Goal: Task Accomplishment & Management: Use online tool/utility

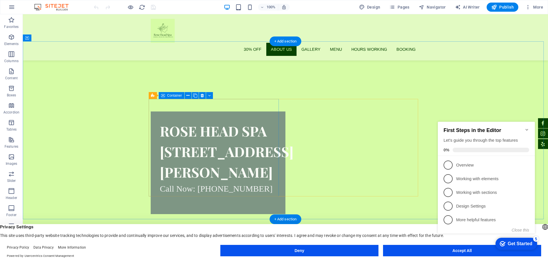
scroll to position [200, 0]
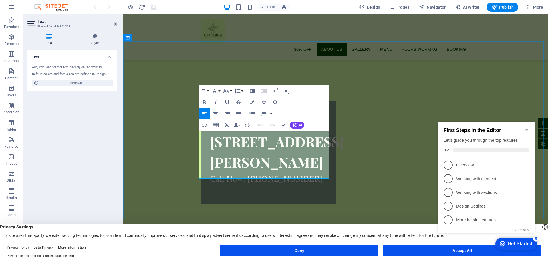
drag, startPoint x: 289, startPoint y: 142, endPoint x: 213, endPoint y: 149, distance: 76.8
drag, startPoint x: 287, startPoint y: 141, endPoint x: 216, endPoint y: 150, distance: 71.5
click at [412, 250] on div "About us" at bounding box center [335, 260] width 269 height 21
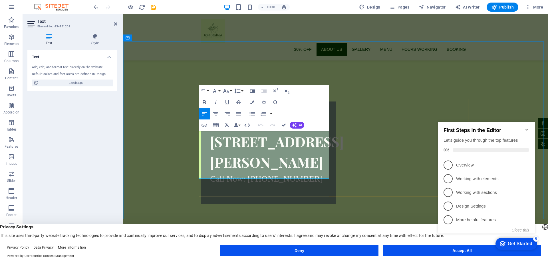
drag, startPoint x: 276, startPoint y: 140, endPoint x: 301, endPoint y: 157, distance: 30.4
copy span "From stress-relief massage , facials, nanoneedling, dermaplaning to scalp exfol…"
drag, startPoint x: 290, startPoint y: 141, endPoint x: 247, endPoint y: 147, distance: 43.2
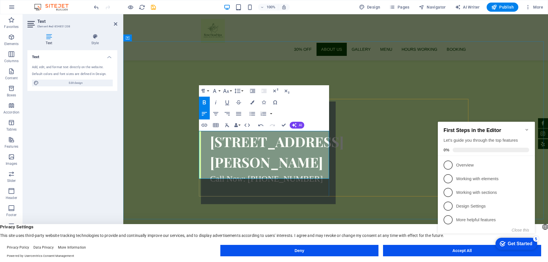
drag, startPoint x: 258, startPoint y: 156, endPoint x: 293, endPoint y: 155, distance: 34.5
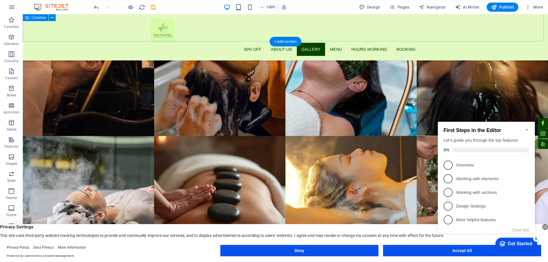
scroll to position [1169, 0]
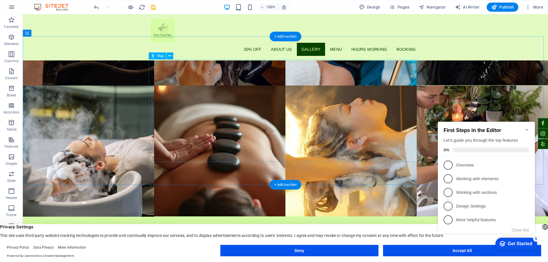
click at [159, 59] on div "Map" at bounding box center [157, 55] width 17 height 7
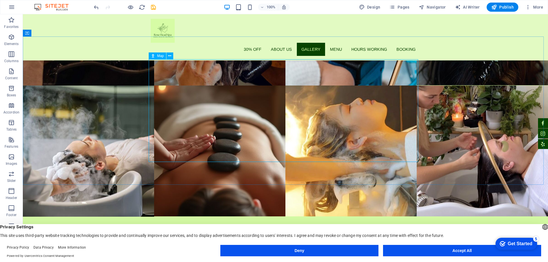
click at [159, 56] on span "Map" at bounding box center [160, 55] width 7 height 3
select select "1"
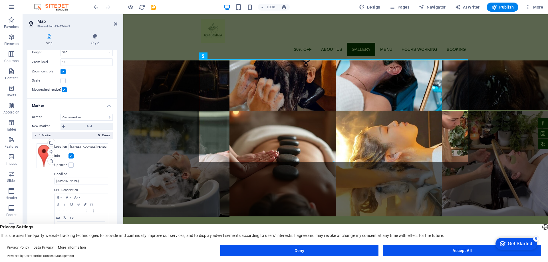
scroll to position [8, 0]
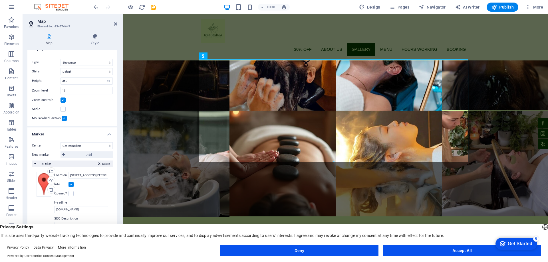
click at [63, 100] on label at bounding box center [62, 100] width 5 height 5
click at [0, 0] on input "Zoom controls" at bounding box center [0, 0] width 0 height 0
click at [63, 118] on label at bounding box center [64, 118] width 5 height 5
click at [0, 0] on input "Mousewheel active?" at bounding box center [0, 0] width 0 height 0
click at [75, 91] on input "13" at bounding box center [87, 90] width 52 height 7
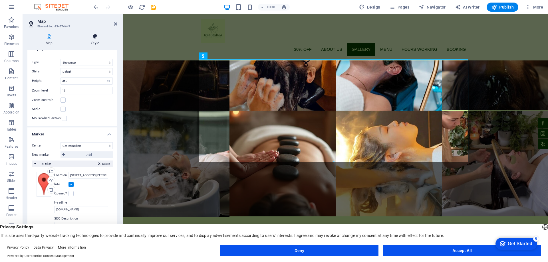
click at [92, 37] on icon at bounding box center [95, 37] width 44 height 6
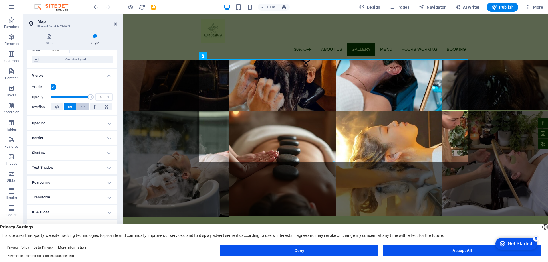
scroll to position [43, 0]
click at [50, 42] on h4 "Map" at bounding box center [50, 40] width 46 height 12
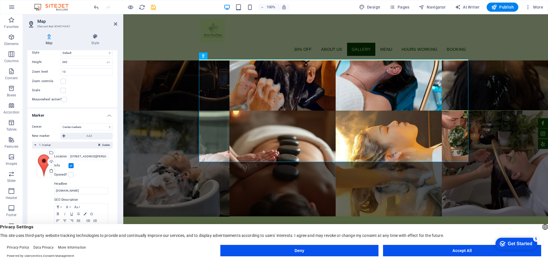
scroll to position [37, 0]
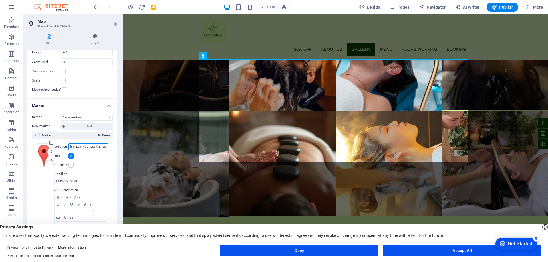
click at [84, 148] on input "11851 Gilbert St unit 104, 92841 Garden Grove, CA" at bounding box center [88, 146] width 40 height 7
click at [115, 25] on icon at bounding box center [115, 24] width 3 height 5
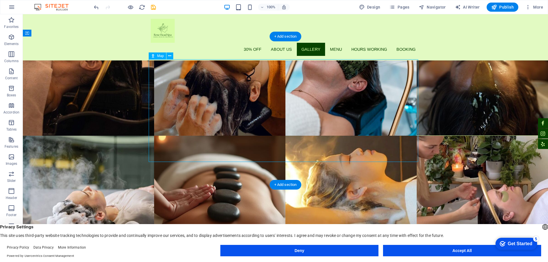
select select "1"
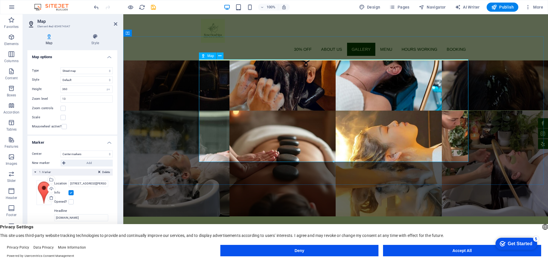
click at [207, 55] on div "Map" at bounding box center [207, 55] width 17 height 7
click at [207, 55] on span "Map" at bounding box center [210, 55] width 7 height 3
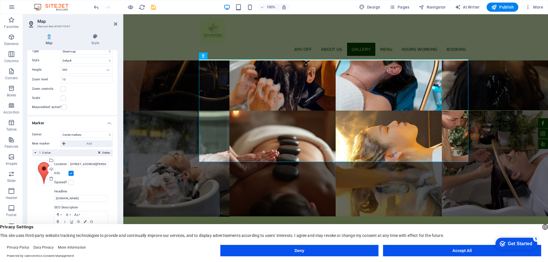
scroll to position [37, 0]
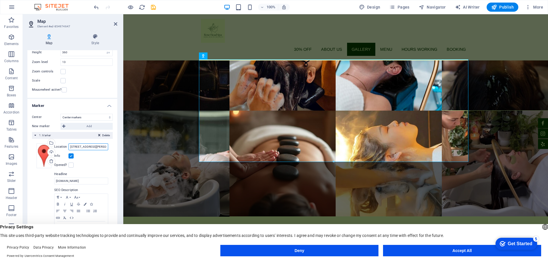
click at [90, 145] on input "11851 Gilbert St unit 104, 92841 Garden Grove, CA" at bounding box center [88, 146] width 40 height 7
click at [79, 182] on input "[DOMAIN_NAME]" at bounding box center [81, 181] width 54 height 7
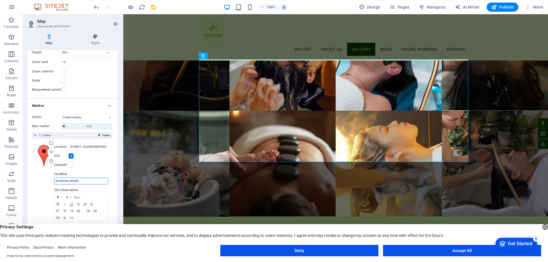
click at [79, 182] on input "[DOMAIN_NAME]" at bounding box center [81, 181] width 54 height 7
paste input "11851 Gilbert St unit 104, 92841 Garden Grove, CA"
type input "11851 Gilbert St unit 104, 92841 Garden Grove, CA"
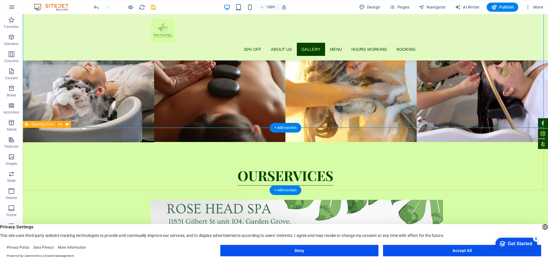
scroll to position [1262, 0]
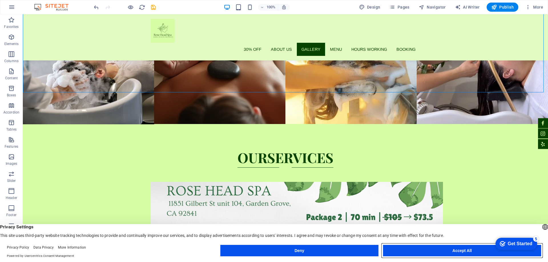
click at [463, 250] on button "Accept All" at bounding box center [462, 250] width 158 height 11
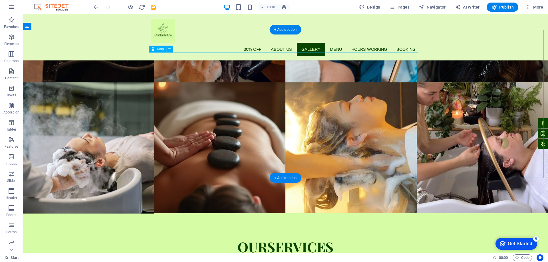
scroll to position [1176, 0]
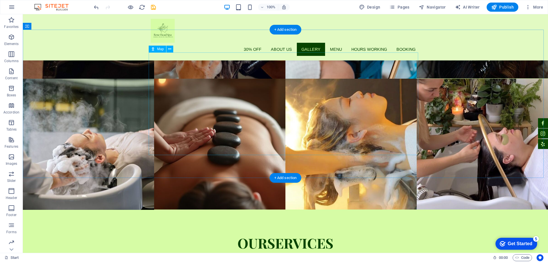
click at [158, 49] on span "Map" at bounding box center [160, 48] width 7 height 3
click at [169, 49] on icon at bounding box center [169, 49] width 3 height 6
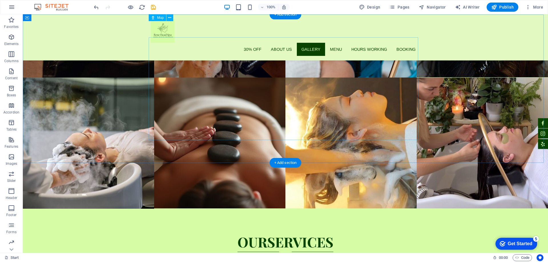
scroll to position [1169, 0]
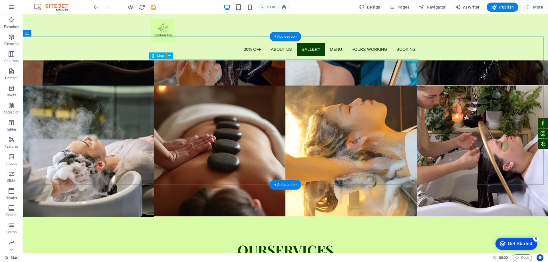
click at [160, 56] on span "Map" at bounding box center [160, 55] width 7 height 3
click at [171, 57] on icon at bounding box center [169, 56] width 3 height 6
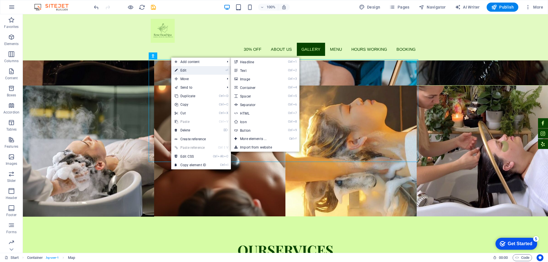
click at [184, 70] on link "⏎ Edit" at bounding box center [190, 70] width 38 height 9
select select "1"
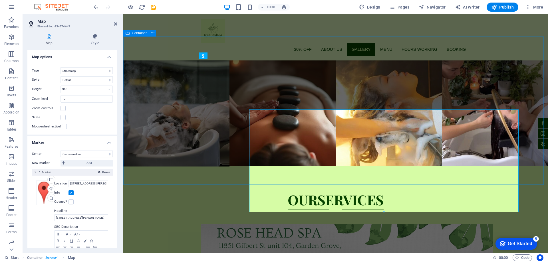
scroll to position [1119, 0]
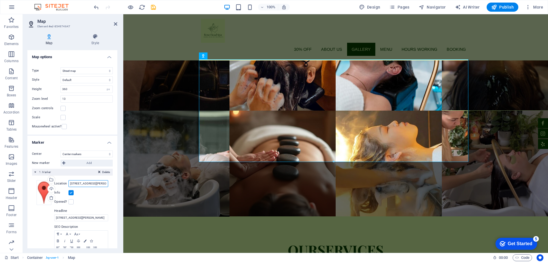
click at [80, 184] on input "11851 Gilbert St unit 104, 92841 Garden Grove, CA" at bounding box center [88, 183] width 40 height 7
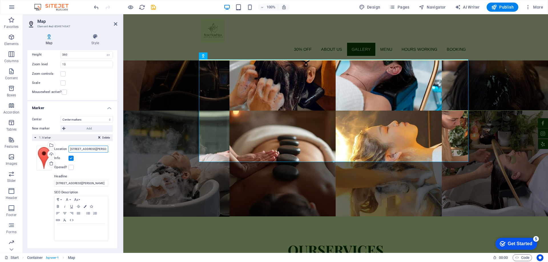
scroll to position [37, 0]
click at [91, 146] on input "11851 Gilbert St unit 104, 92841 Garden Grove, CA" at bounding box center [88, 146] width 40 height 7
paste input "<iframe src="https://www.google.com/maps/embed?pb=!1m18!1m12!1m3!1d4689.3538085…"
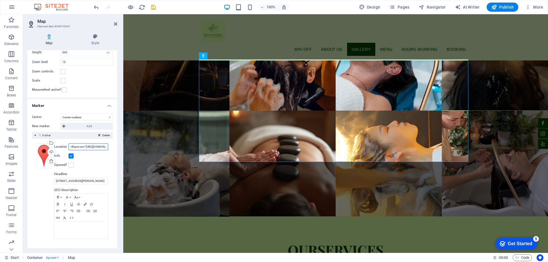
scroll to position [0, 596]
type input "<iframe src="https://www.google.com/maps/embed?pb=!1m18!1m12!1m3!1d4689.3538085…"
click at [95, 159] on div "Info" at bounding box center [81, 156] width 54 height 7
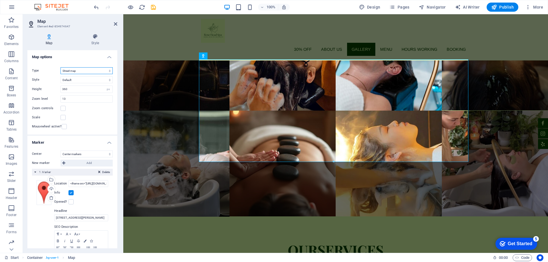
click at [81, 72] on select "Street map Satellite view Satellite view with streets Terrain map" at bounding box center [86, 70] width 52 height 7
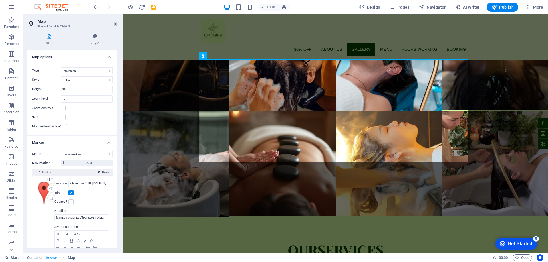
click at [85, 115] on div "Scale" at bounding box center [72, 117] width 81 height 7
click at [115, 24] on icon at bounding box center [115, 24] width 3 height 5
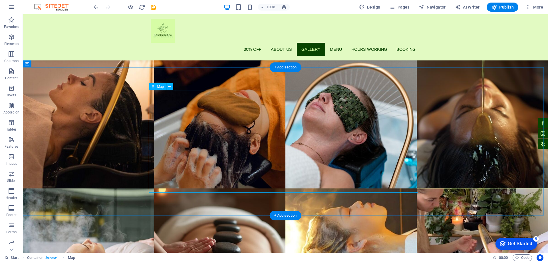
scroll to position [1055, 0]
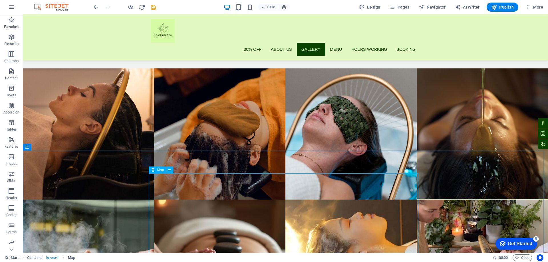
click at [156, 171] on div "Map" at bounding box center [157, 170] width 17 height 7
click at [173, 170] on button at bounding box center [169, 170] width 7 height 7
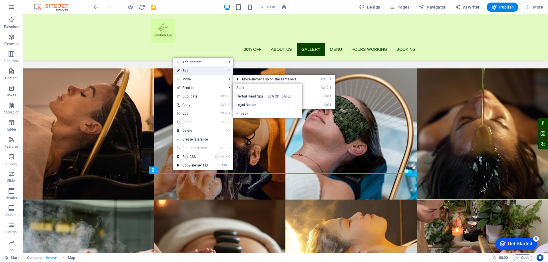
click at [198, 71] on link "⏎ Edit" at bounding box center [192, 70] width 38 height 9
select select "1"
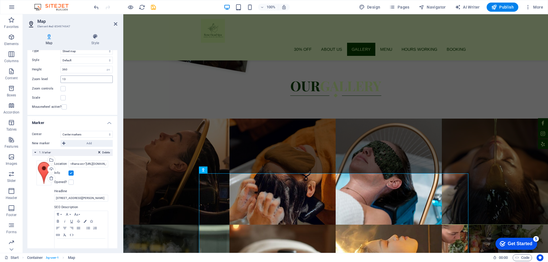
scroll to position [29, 0]
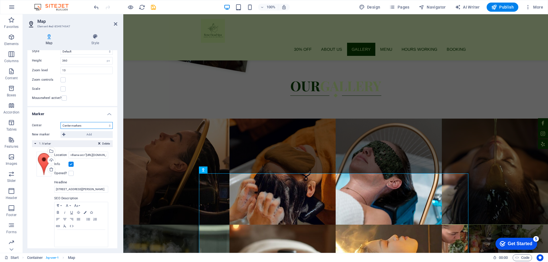
click at [96, 125] on select "Don't center Center markers Center and zoom markers" at bounding box center [86, 125] width 52 height 7
click at [60, 122] on select "Don't center Center markers Center and zoom markers" at bounding box center [86, 125] width 52 height 7
click at [40, 142] on span "1. Marker" at bounding box center [45, 143] width 12 height 3
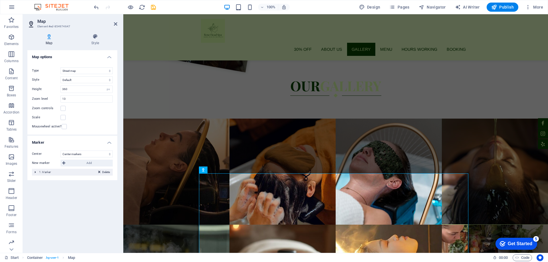
click at [35, 173] on div "Delete 1. Marker" at bounding box center [72, 172] width 81 height 7
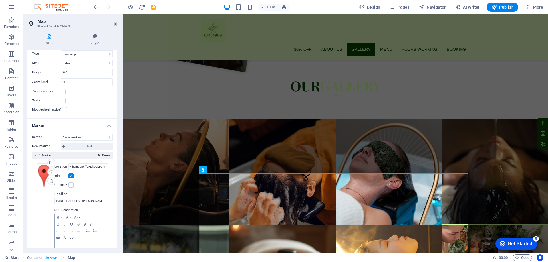
scroll to position [8, 0]
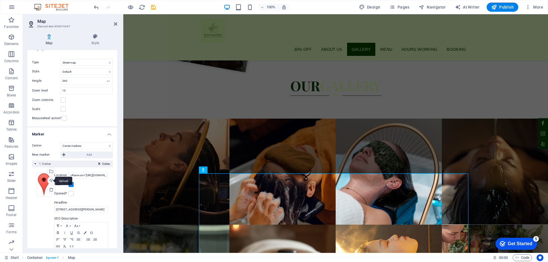
click at [50, 180] on div "Upload" at bounding box center [50, 181] width 9 height 9
click at [64, 174] on label "Location" at bounding box center [61, 175] width 14 height 7
click at [68, 174] on input "<iframe src="https://www.google.com/maps/embed?pb=!1m18!1m12!1m3!1d4689.3538085…" at bounding box center [88, 175] width 40 height 7
click at [153, 147] on icon at bounding box center [152, 147] width 3 height 6
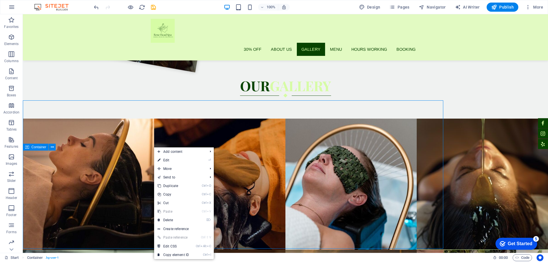
scroll to position [1055, 0]
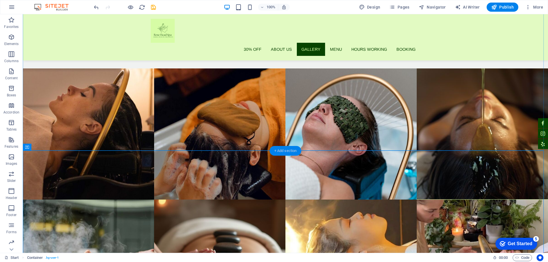
click at [292, 149] on div "+ Add section" at bounding box center [285, 151] width 32 height 10
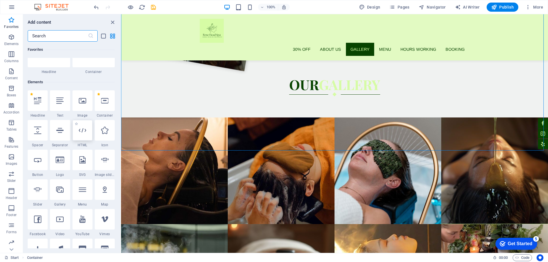
scroll to position [57, 0]
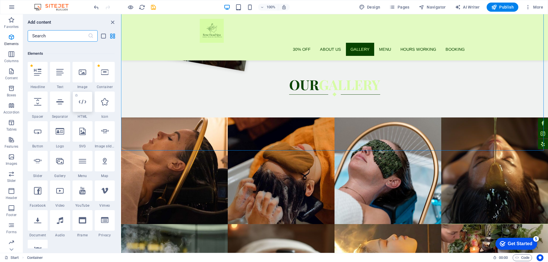
click at [84, 106] on div at bounding box center [82, 102] width 20 height 21
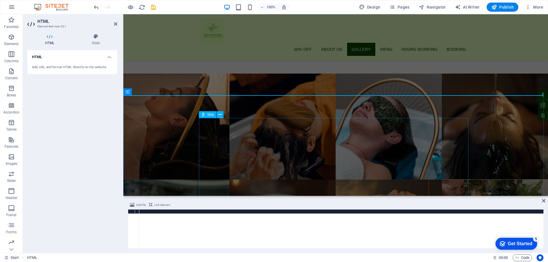
scroll to position [1062, 0]
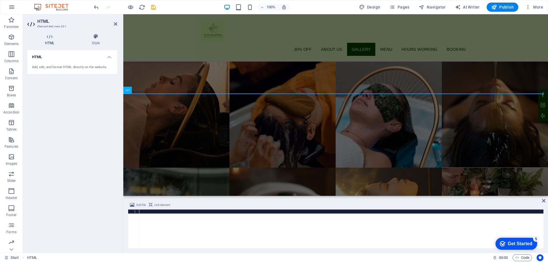
click at [164, 204] on span "Link element" at bounding box center [162, 205] width 16 height 7
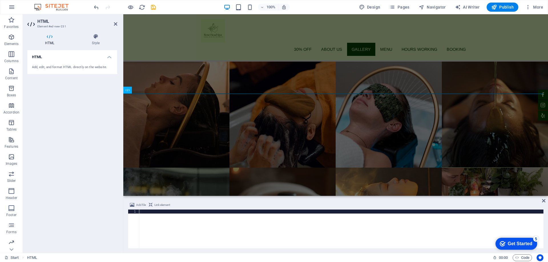
click at [157, 216] on div at bounding box center [341, 233] width 404 height 47
click at [155, 218] on div at bounding box center [341, 233] width 404 height 47
click at [151, 219] on div at bounding box center [341, 233] width 404 height 47
paste textarea
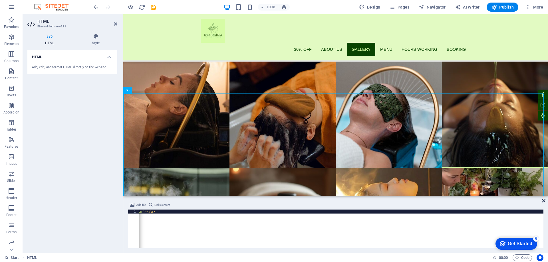
click at [542, 202] on icon at bounding box center [543, 200] width 3 height 5
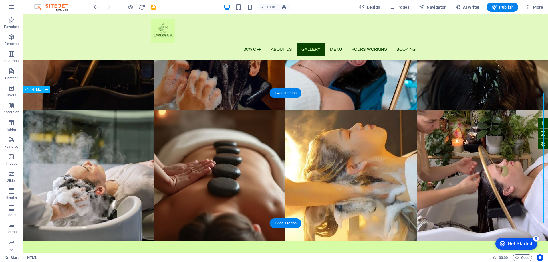
scroll to position [1198, 0]
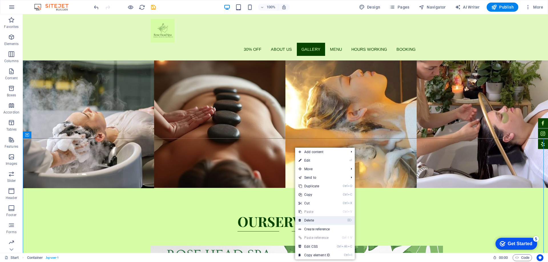
click at [318, 222] on link "⌦ Delete" at bounding box center [314, 220] width 38 height 9
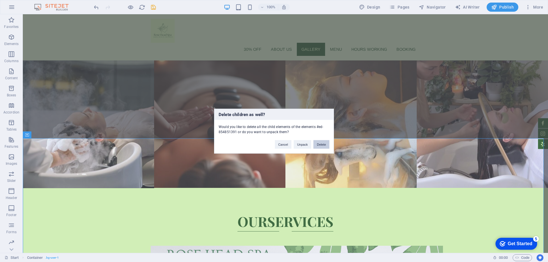
click at [323, 145] on button "Delete" at bounding box center [321, 144] width 16 height 9
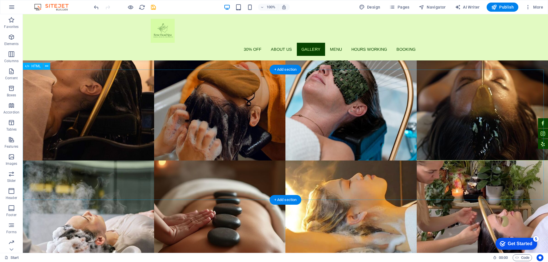
scroll to position [1141, 0]
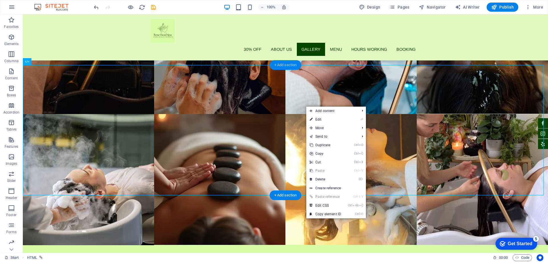
click at [290, 67] on div "+ Add section" at bounding box center [285, 65] width 32 height 10
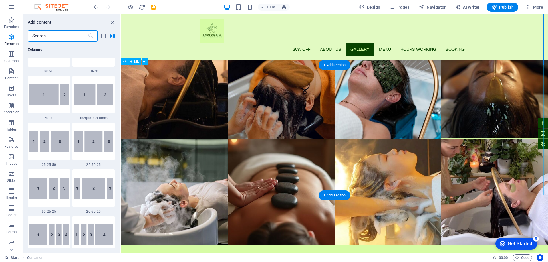
scroll to position [998, 0]
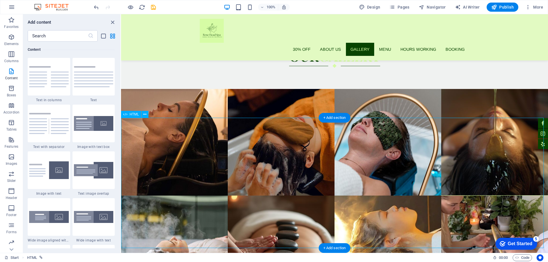
scroll to position [1092, 0]
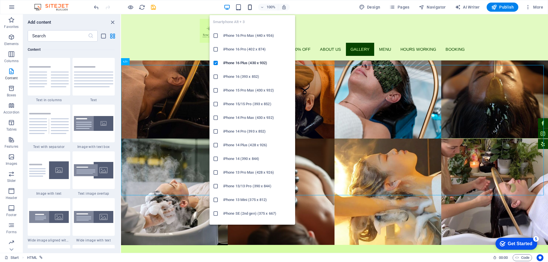
click at [252, 6] on icon "button" at bounding box center [249, 7] width 7 height 7
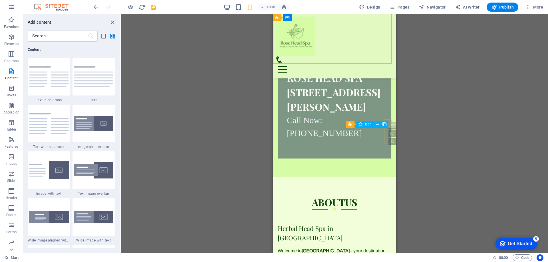
scroll to position [165, 0]
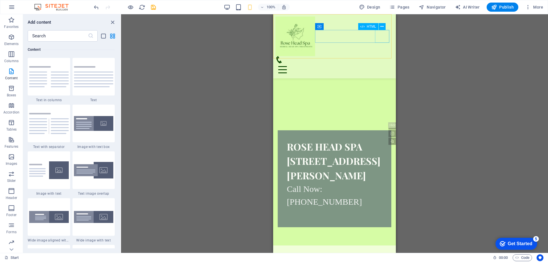
click at [383, 63] on div at bounding box center [334, 69] width 118 height 13
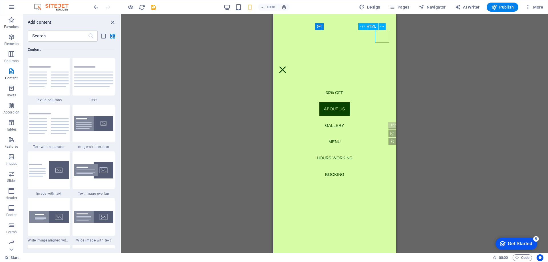
click at [289, 63] on div at bounding box center [282, 69] width 14 height 13
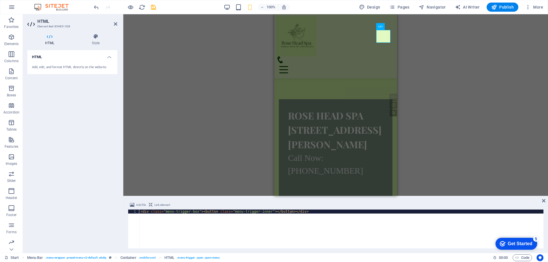
click at [233, 9] on div "100%" at bounding box center [257, 7] width 66 height 9
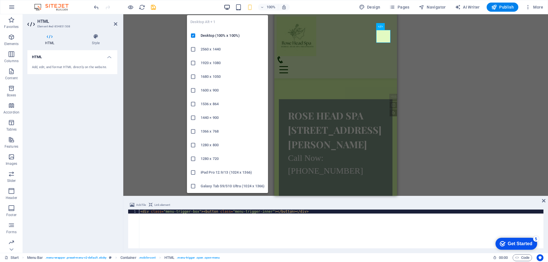
click at [230, 8] on icon "button" at bounding box center [227, 7] width 7 height 7
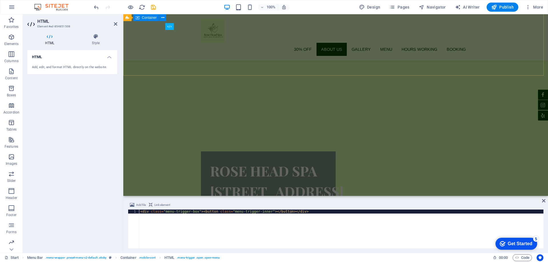
click at [358, 124] on div "Rose Head Spa 11851 Gilbert St unit 104, Garden Grove, CA 92841 Call Now: 714-4…" at bounding box center [335, 200] width 424 height 153
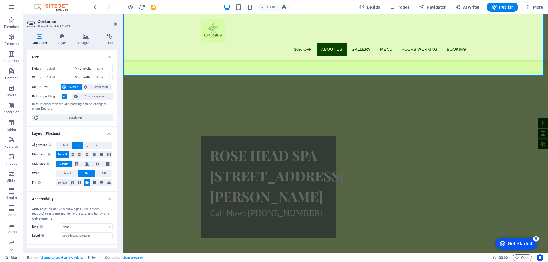
click at [115, 23] on icon at bounding box center [115, 24] width 3 height 5
drag, startPoint x: 239, startPoint y: 38, endPoint x: 231, endPoint y: 99, distance: 61.5
click at [216, 23] on div "30% off About us Gallery Menu Hours Working Booking" at bounding box center [335, 37] width 424 height 46
select select "header"
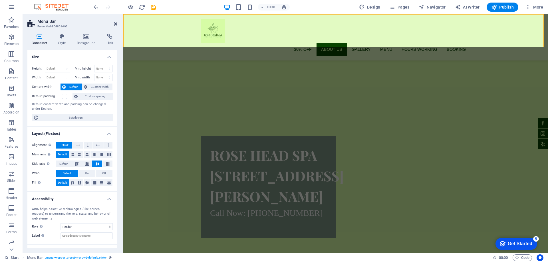
click at [115, 25] on icon at bounding box center [115, 24] width 3 height 5
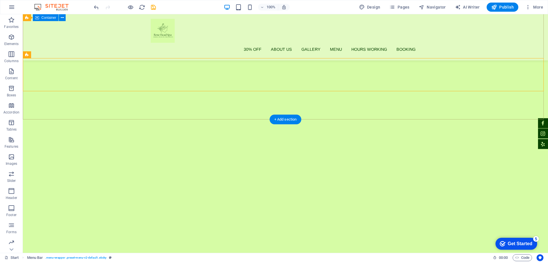
scroll to position [0, 0]
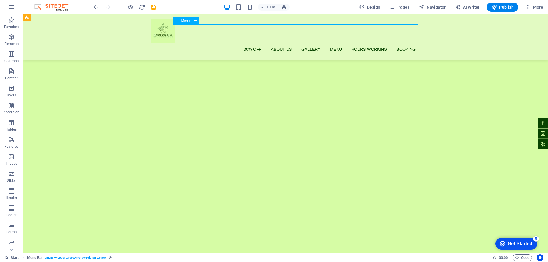
click at [356, 43] on nav "30% off About us Gallery Menu Hours Working Booking" at bounding box center [285, 49] width 269 height 13
select select
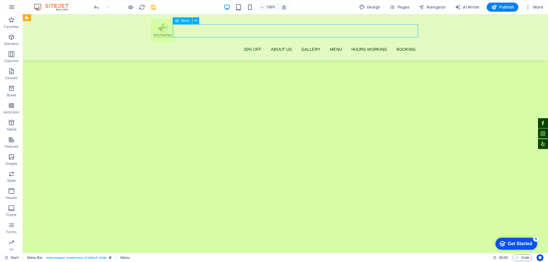
select select
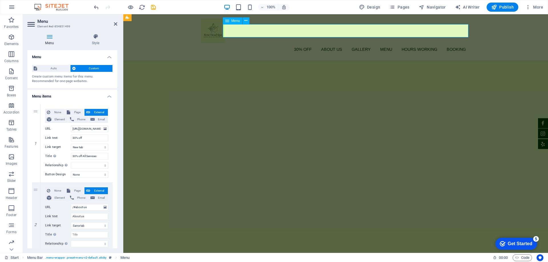
click at [356, 43] on nav "30% off About us Gallery Menu Hours Working Booking" at bounding box center [335, 49] width 269 height 13
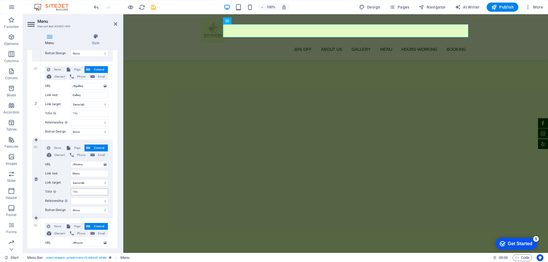
scroll to position [228, 0]
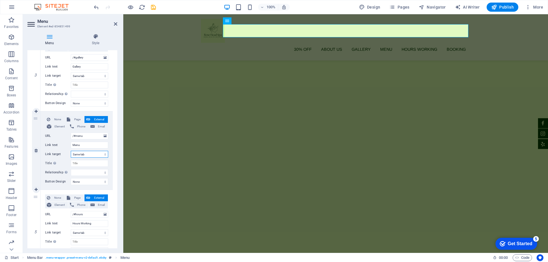
click at [92, 154] on select "New tab Same tab Overlay" at bounding box center [89, 154] width 37 height 7
click at [71, 151] on select "New tab Same tab Overlay" at bounding box center [89, 154] width 37 height 7
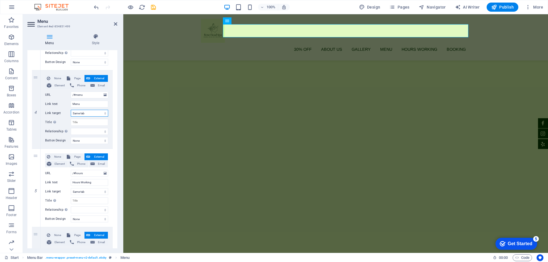
scroll to position [257, 0]
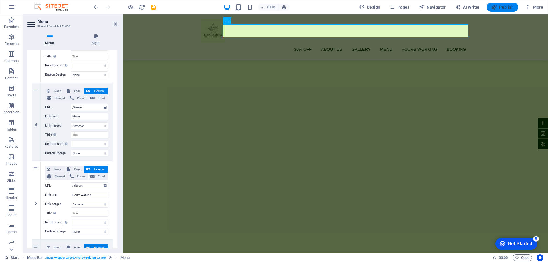
click at [505, 7] on span "Publish" at bounding box center [502, 7] width 23 height 6
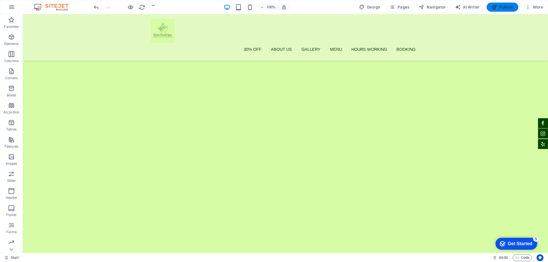
click at [504, 7] on span "Publish" at bounding box center [502, 7] width 23 height 6
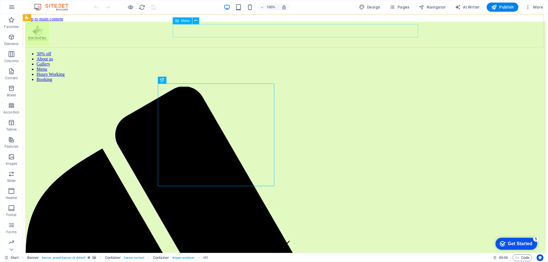
click at [249, 51] on nav "30% off About us Gallery Menu Hours Working Booking" at bounding box center [285, 66] width 520 height 31
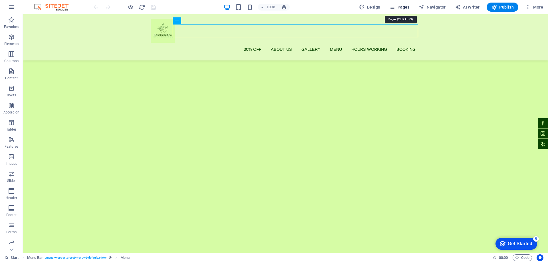
click at [395, 6] on icon "button" at bounding box center [392, 7] width 6 height 6
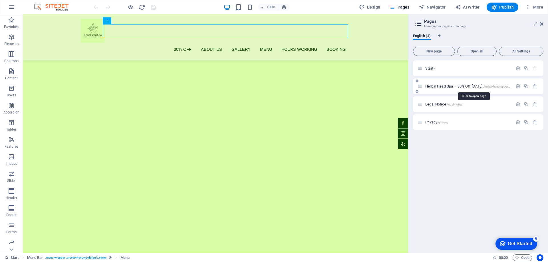
click at [473, 88] on span "Herbal Head Spa – 30% Off Today /herbal-head-spa-garden-grove" at bounding box center [474, 86] width 98 height 4
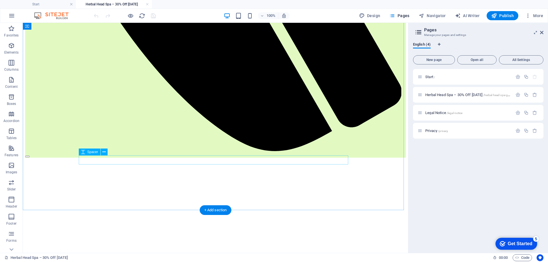
scroll to position [456, 0]
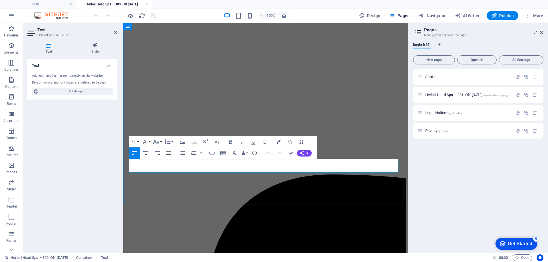
drag, startPoint x: 316, startPoint y: 162, endPoint x: 349, endPoint y: 162, distance: 32.8
drag, startPoint x: 351, startPoint y: 172, endPoint x: 120, endPoint y: 165, distance: 230.8
copy p "Discover luxury scalp and facial care at 11851 Gilbert St Unit 104, Garden Grov…"
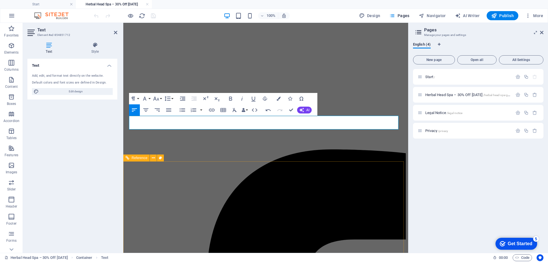
scroll to position [506, 0]
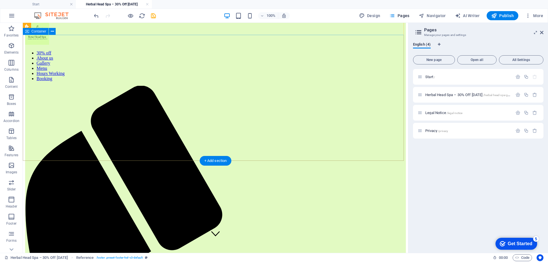
scroll to position [0, 0]
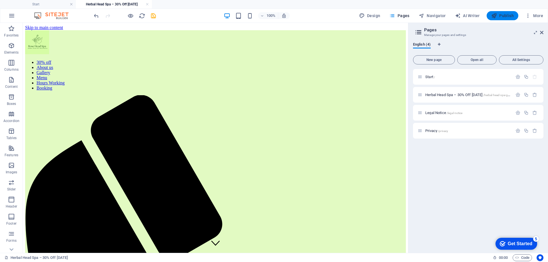
click at [508, 15] on span "Publish" at bounding box center [502, 16] width 23 height 6
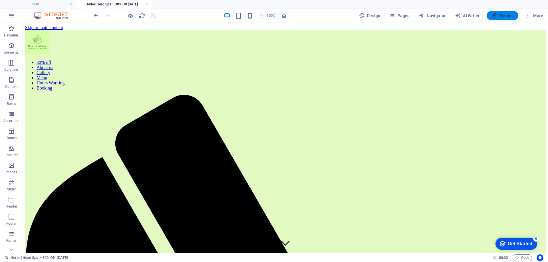
click at [504, 17] on span "Publish" at bounding box center [502, 16] width 23 height 6
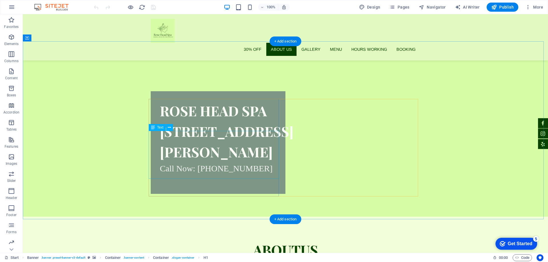
scroll to position [228, 0]
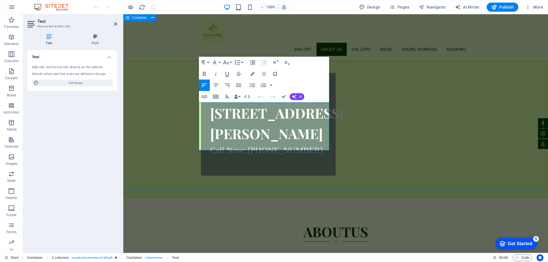
drag, startPoint x: 294, startPoint y: 144, endPoint x: 198, endPoint y: 100, distance: 105.8
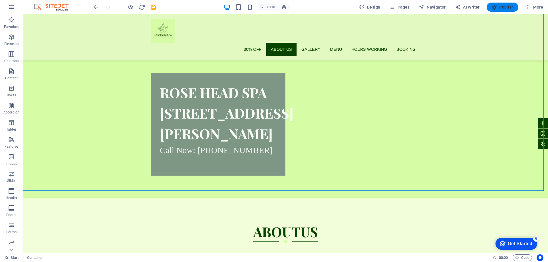
click at [505, 11] on button "Publish" at bounding box center [502, 7] width 32 height 9
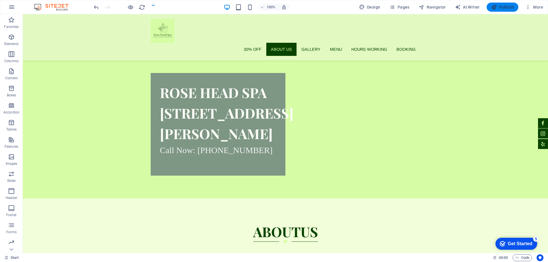
click at [504, 9] on span "Publish" at bounding box center [502, 7] width 23 height 6
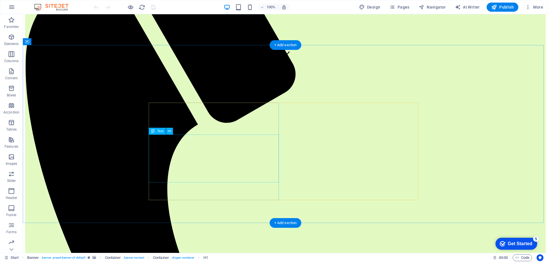
scroll to position [200, 0]
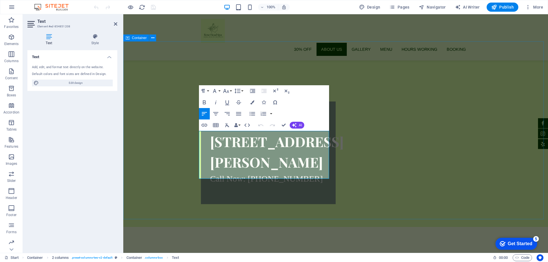
drag, startPoint x: 266, startPoint y: 173, endPoint x: 186, endPoint y: 129, distance: 91.6
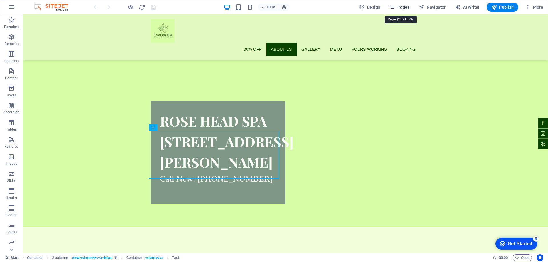
click at [395, 7] on icon "button" at bounding box center [392, 7] width 6 height 6
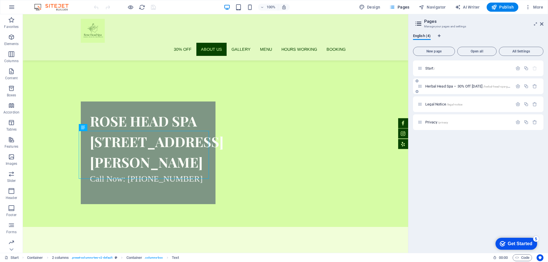
click at [441, 85] on span "Herbal Head Spa – 30% Off Today /herbal-head-spa-garden-grove" at bounding box center [474, 86] width 98 height 4
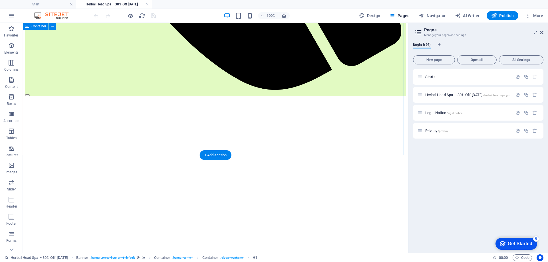
scroll to position [477, 0]
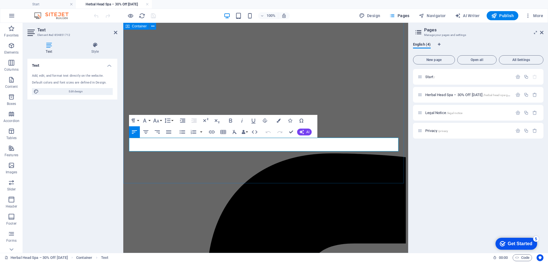
drag, startPoint x: 348, startPoint y: 148, endPoint x: 128, endPoint y: 141, distance: 220.3
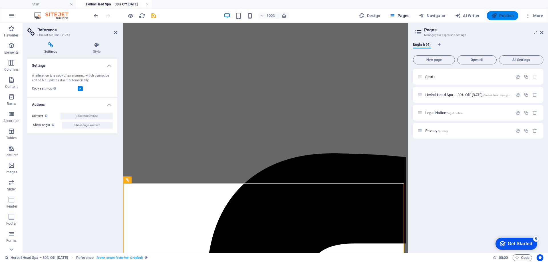
click at [504, 15] on span "Publish" at bounding box center [502, 16] width 23 height 6
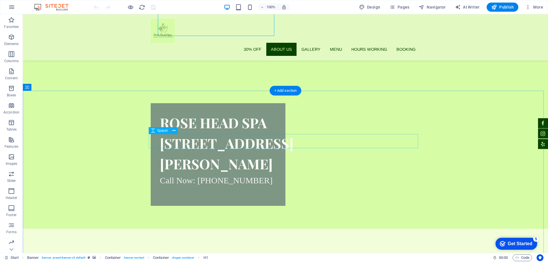
scroll to position [200, 0]
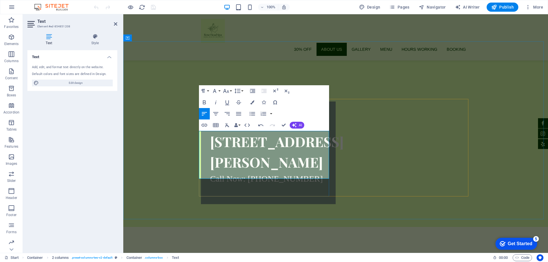
drag, startPoint x: 271, startPoint y: 145, endPoint x: 278, endPoint y: 152, distance: 9.7
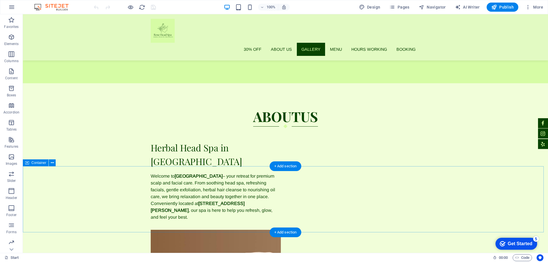
scroll to position [246, 0]
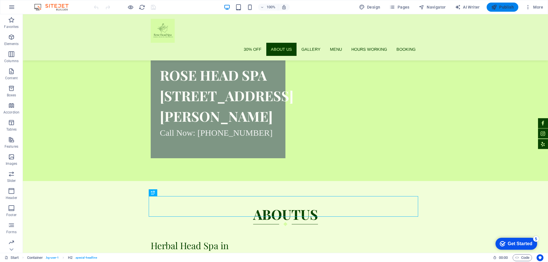
click at [500, 7] on span "Publish" at bounding box center [502, 7] width 23 height 6
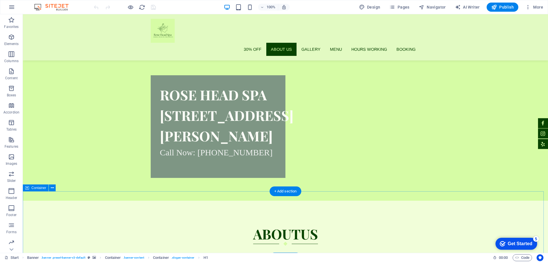
scroll to position [228, 0]
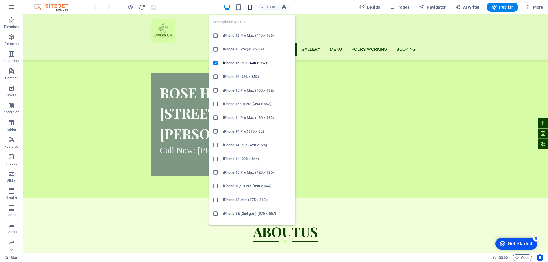
click at [249, 6] on icon "button" at bounding box center [249, 7] width 7 height 7
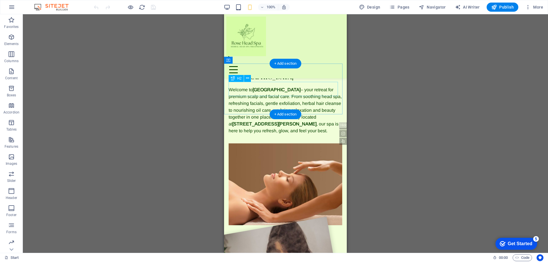
scroll to position [444, 0]
